Goal: Task Accomplishment & Management: Complete application form

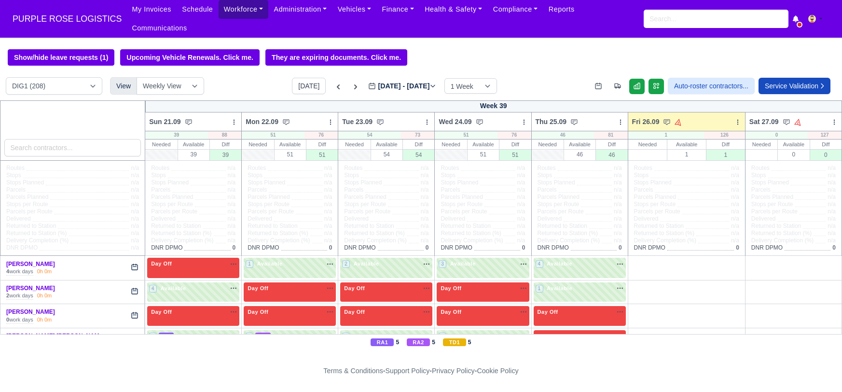
click at [226, 10] on link "Workforce" at bounding box center [244, 9] width 50 height 19
click at [0, 0] on link "Manpower" at bounding box center [0, 0] width 0 height 0
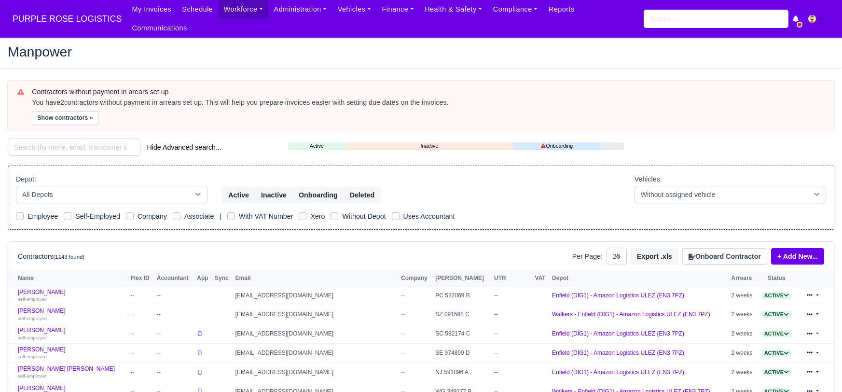
select select "25"
click at [86, 139] on input "search" at bounding box center [74, 147] width 133 height 17
paste input "Imran Mohammad"
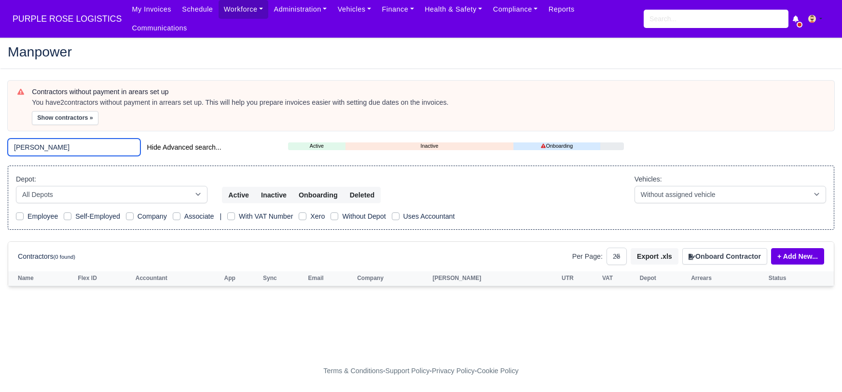
type input "Imran Mohammad"
click at [721, 248] on button "Onboard Contractor" at bounding box center [725, 256] width 85 height 16
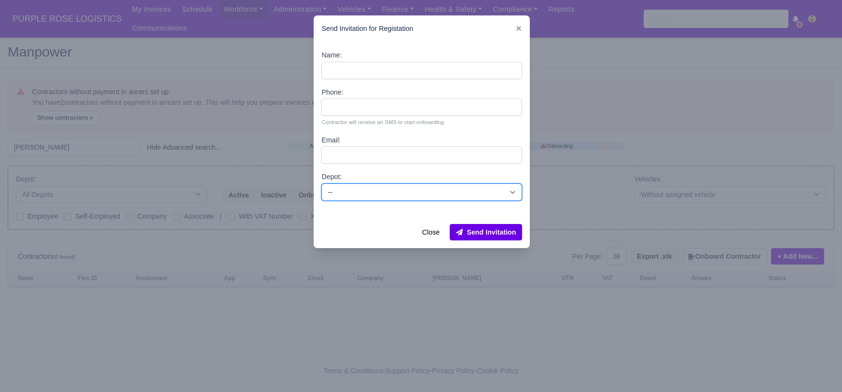
click at [425, 186] on select "-- Enfield (DIG1) - Amazon Logistics ULEZ (EN3 7PZ) Harlow (DHW1) - Amazon Logi…" at bounding box center [421, 191] width 201 height 17
select select "1"
click at [321, 183] on select "-- Enfield (DIG1) - Amazon Logistics ULEZ (EN3 7PZ) Harlow (DHW1) - Amazon Logi…" at bounding box center [421, 191] width 201 height 17
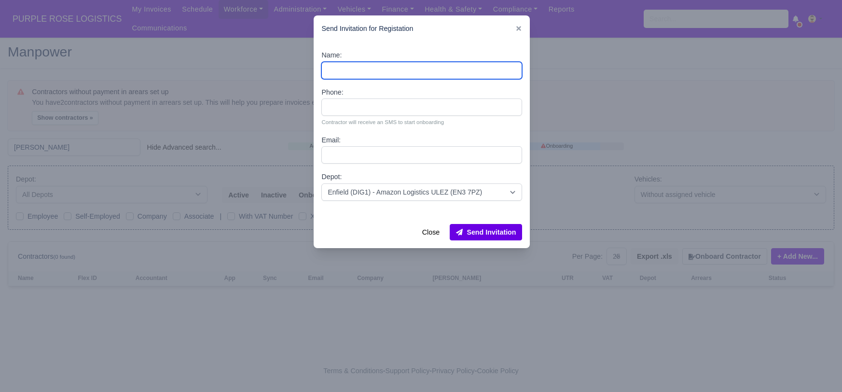
click at [356, 71] on input "Name:" at bounding box center [421, 70] width 201 height 17
paste input "Imran Mohammad"
type input "Imran Mohammad"
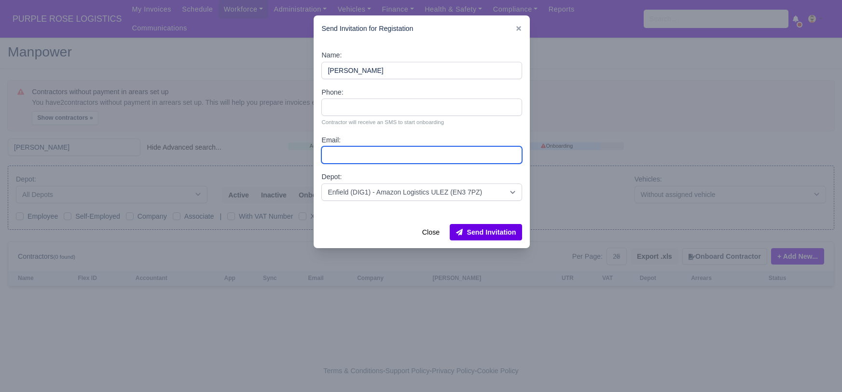
click at [359, 157] on input "Email:" at bounding box center [421, 154] width 201 height 17
paste input "cimran092025@gmail.com"
type input "cimran092025@gmail.com"
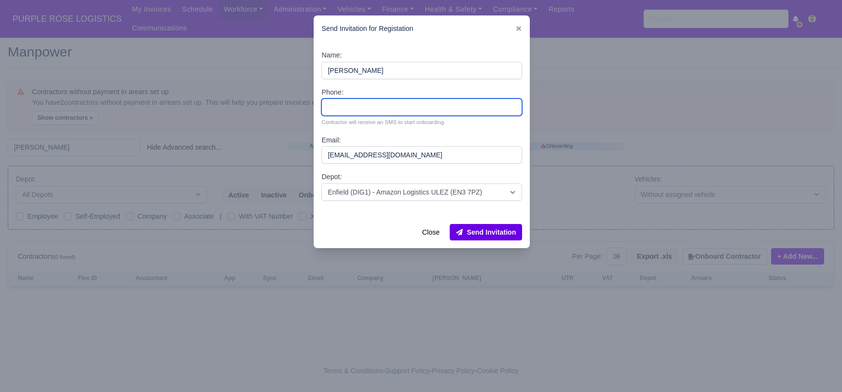
click at [348, 105] on input "Phone:" at bounding box center [421, 106] width 201 height 17
paste input "7506713559"
type input "7506713559"
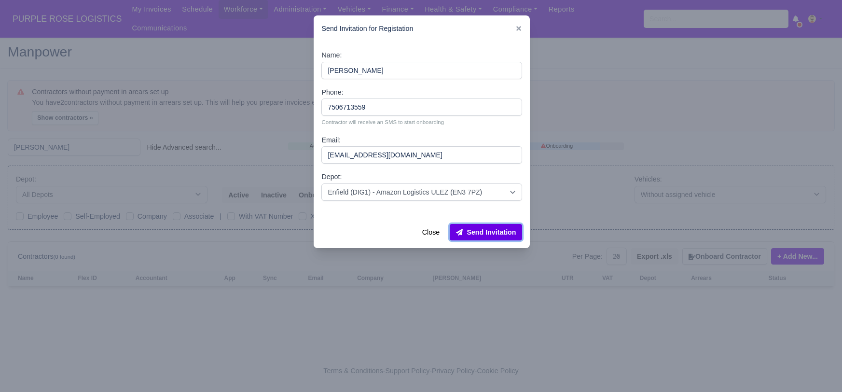
click at [477, 228] on button "Send Invitation" at bounding box center [486, 232] width 72 height 16
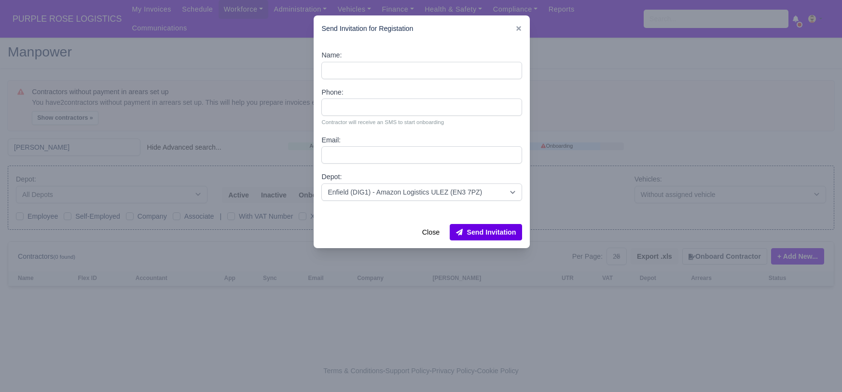
drag, startPoint x: 214, startPoint y: 34, endPoint x: 169, endPoint y: 72, distance: 58.2
click at [214, 34] on div at bounding box center [421, 196] width 842 height 392
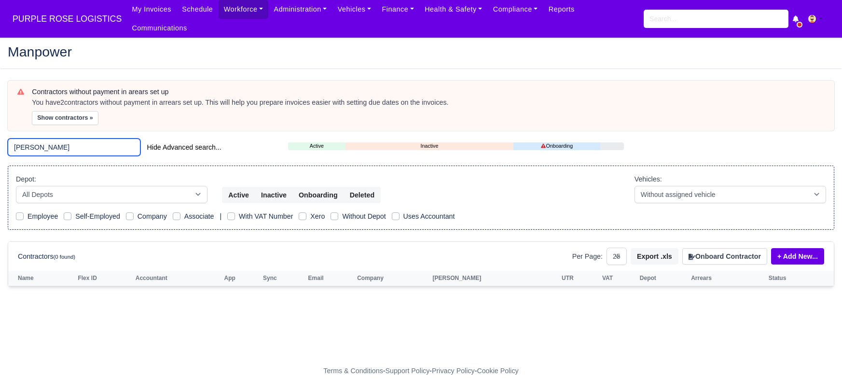
click at [78, 139] on input "Imran Mohammad" at bounding box center [74, 147] width 133 height 17
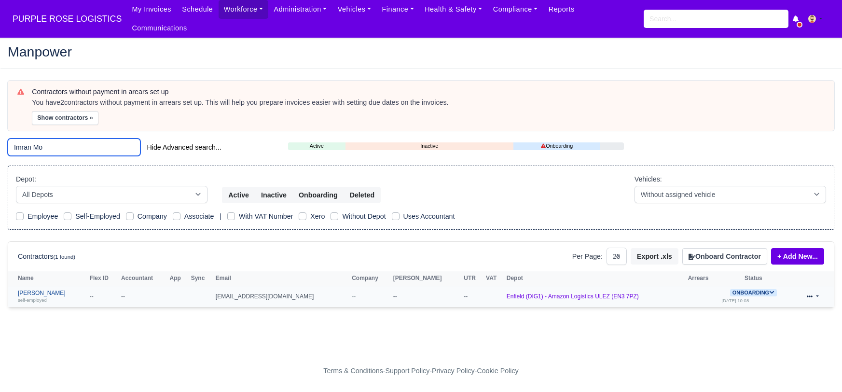
type input "Imran Mo"
click at [53, 290] on link "Imran Mohammad self-employed" at bounding box center [51, 297] width 67 height 14
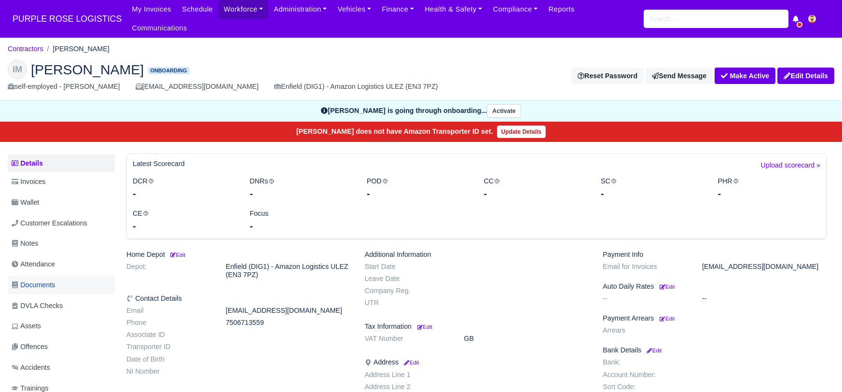
click at [48, 279] on span "Documents" at bounding box center [33, 284] width 43 height 11
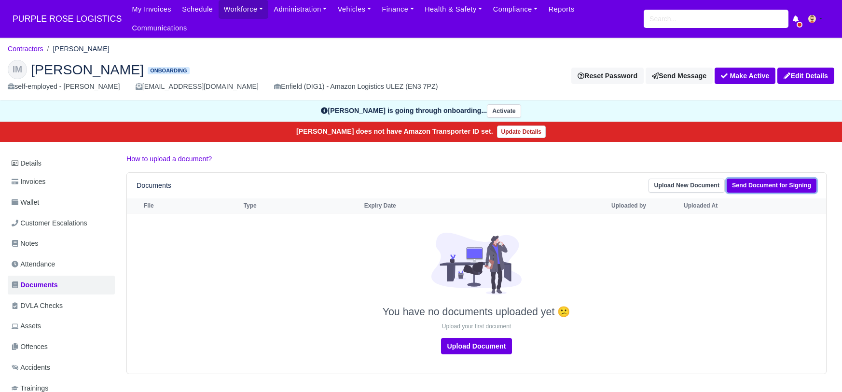
click at [757, 179] on link "Send Document for Signing" at bounding box center [772, 186] width 90 height 14
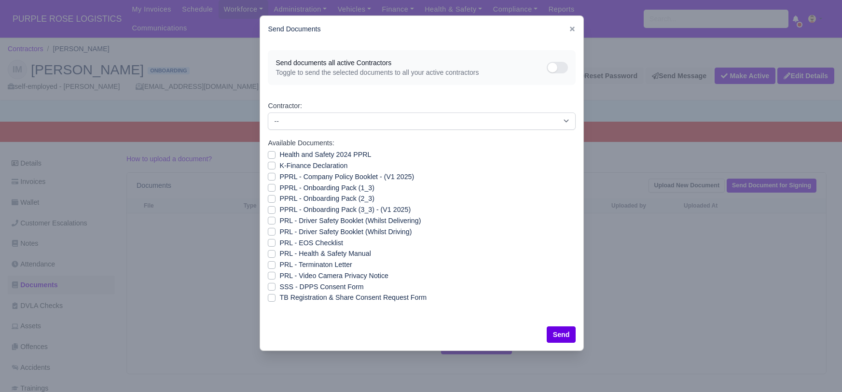
click at [279, 284] on label "SSS - DPPS Consent Form" at bounding box center [321, 286] width 84 height 11
click at [271, 284] on input "SSS - DPPS Consent Form" at bounding box center [272, 285] width 8 height 8
checkbox input "true"
click at [553, 328] on button "Send" at bounding box center [561, 334] width 29 height 16
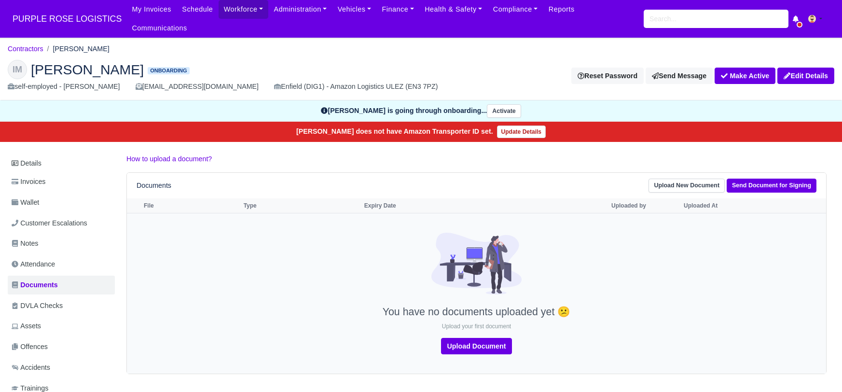
click at [308, 279] on div at bounding box center [476, 269] width 695 height 73
